Goal: Complete application form: Complete application form

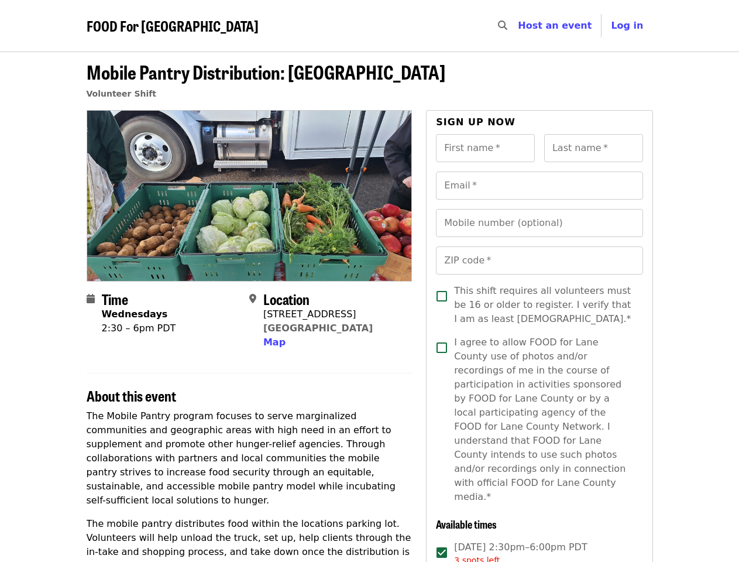
click at [369, 281] on div at bounding box center [250, 195] width 326 height 171
click at [508, 26] on icon "search icon" at bounding box center [502, 25] width 9 height 11
click at [631, 26] on span "Log in" at bounding box center [627, 25] width 32 height 11
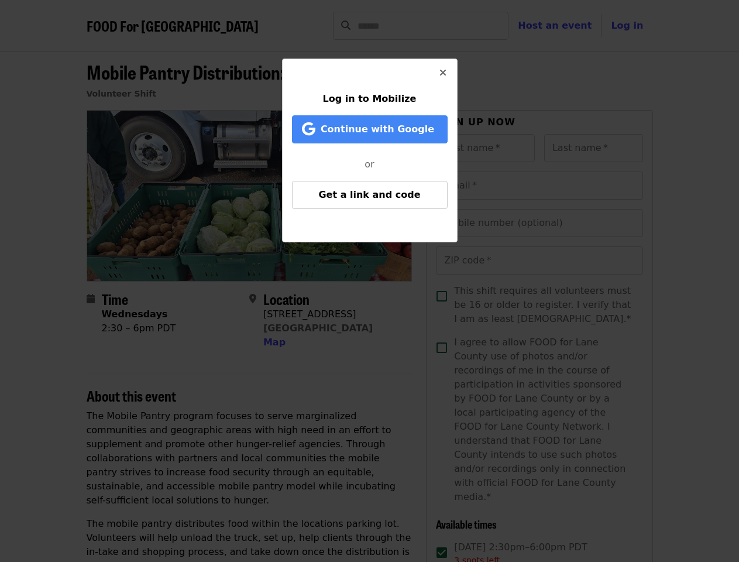
click at [273, 343] on div "Log in to Mobilize Continue with Google or Get a link and code" at bounding box center [369, 281] width 739 height 562
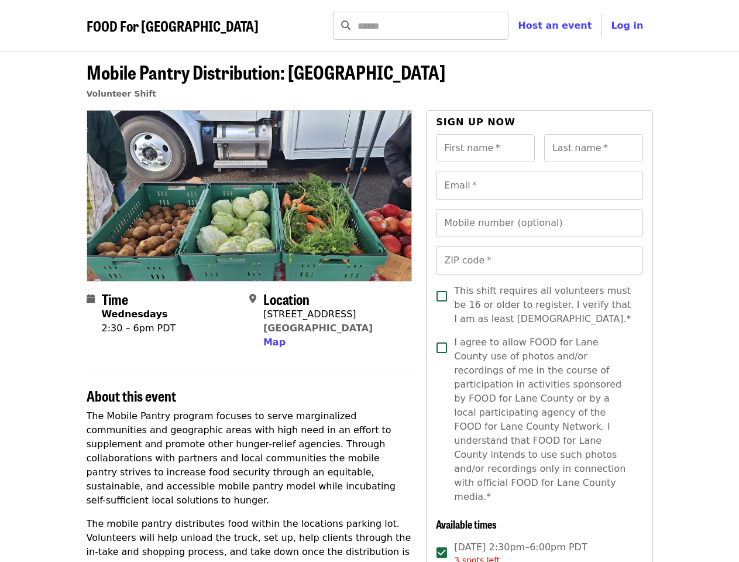
click at [485, 148] on input "First name   *" at bounding box center [485, 148] width 99 height 28
click at [594, 148] on input "Last name   *" at bounding box center [593, 148] width 99 height 28
click at [539, 186] on input "Email   *" at bounding box center [539, 186] width 207 height 28
click at [539, 223] on input "Mobile number (optional)" at bounding box center [539, 223] width 207 height 28
click at [539, 261] on input "ZIP code   *" at bounding box center [539, 260] width 207 height 28
